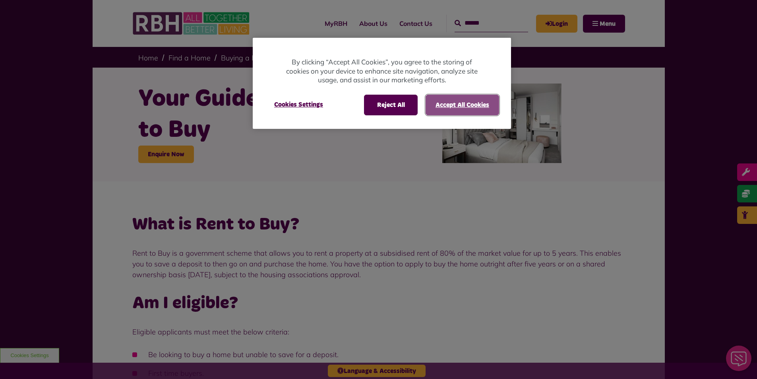
click at [454, 104] on button "Accept All Cookies" at bounding box center [461, 105] width 73 height 21
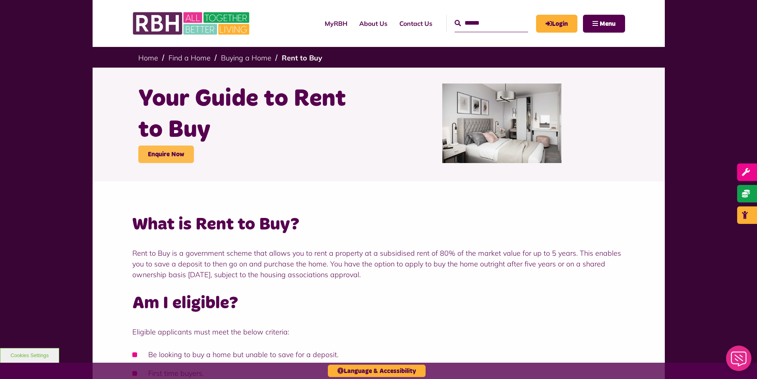
click at [177, 152] on link "Enquire Now" at bounding box center [166, 153] width 56 height 17
click at [513, 133] on img at bounding box center [501, 122] width 119 height 79
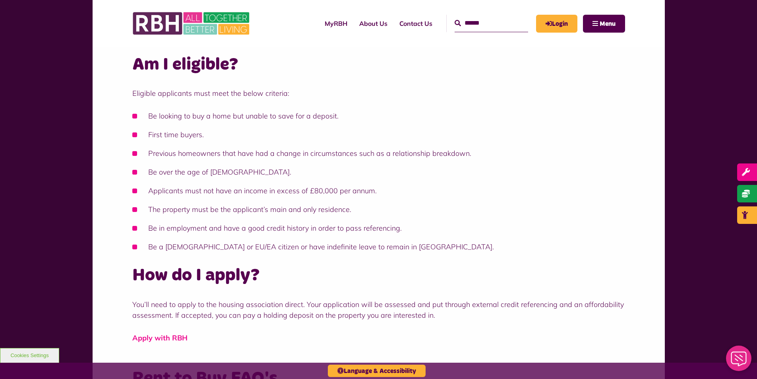
click at [173, 338] on link "Apply with RBH" at bounding box center [159, 337] width 55 height 9
